Goal: Check status: Check status

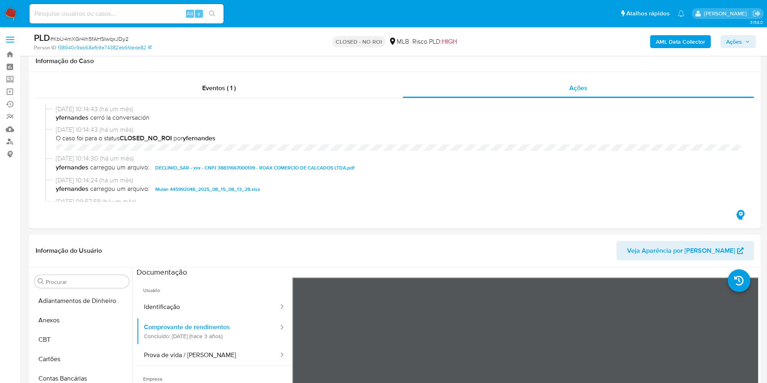
select select "10"
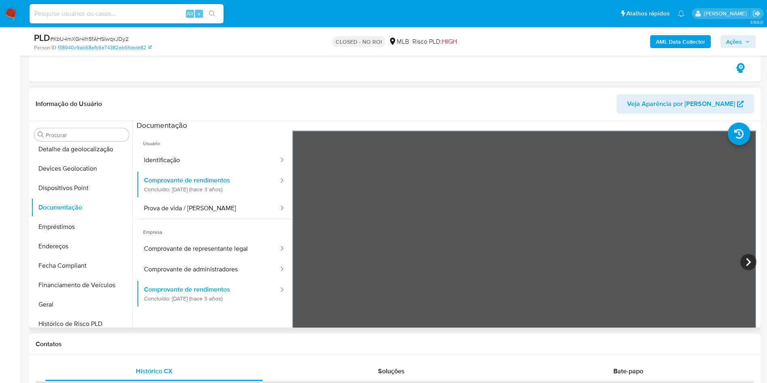
scroll to position [182, 0]
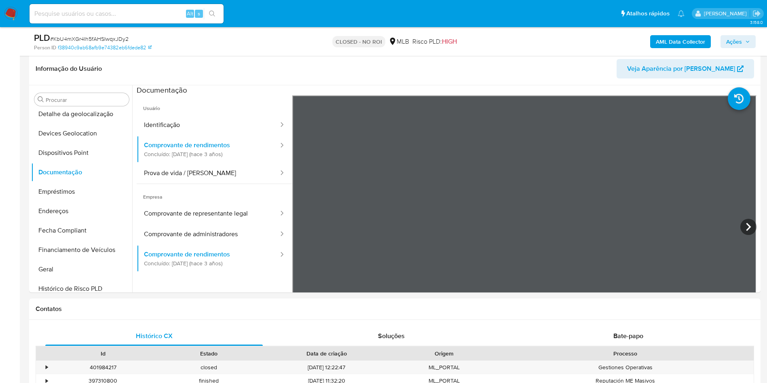
click at [148, 10] on input at bounding box center [127, 13] width 194 height 11
paste input "2594087705"
type input "2594087705"
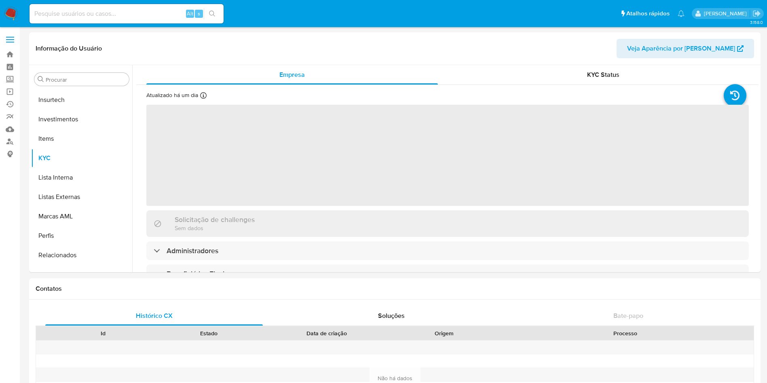
scroll to position [380, 0]
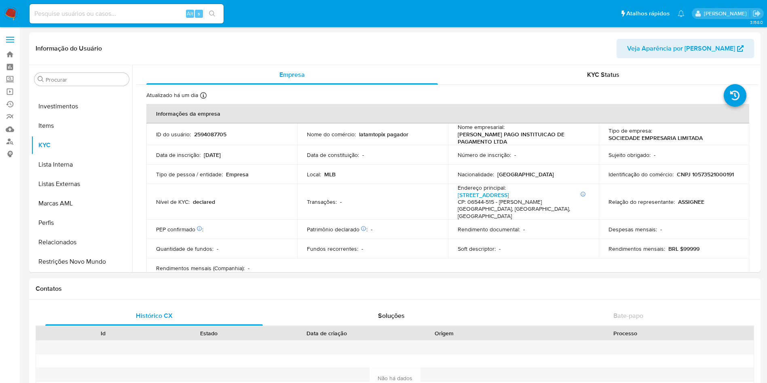
select select "10"
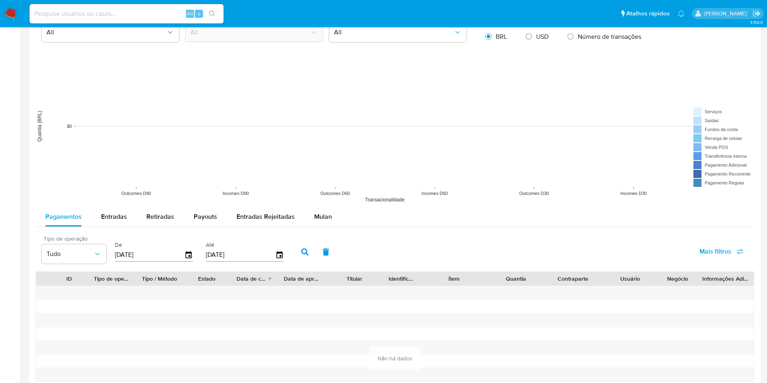
scroll to position [564, 0]
click at [99, 209] on button "Entradas" at bounding box center [113, 216] width 45 height 19
select select "10"
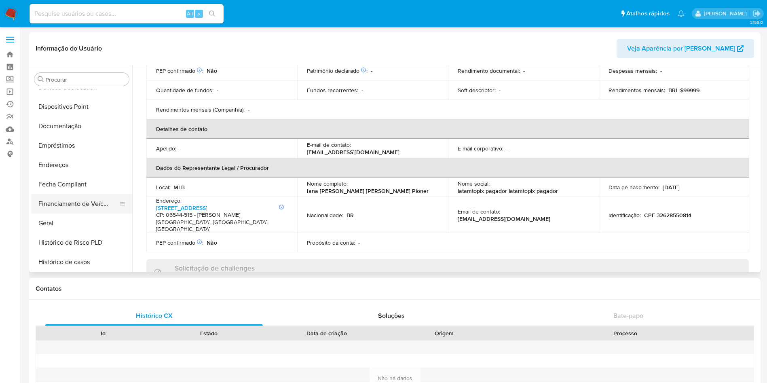
scroll to position [159, 0]
type button "1"
